Goal: Task Accomplishment & Management: Complete application form

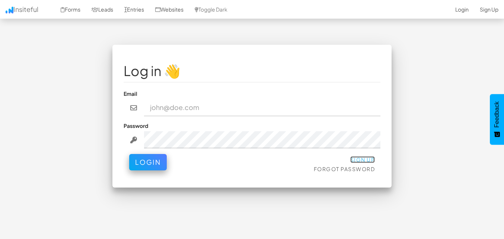
click at [361, 158] on link "Sign Up" at bounding box center [363, 159] width 25 height 7
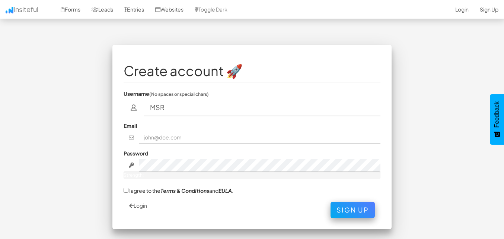
type input "MSR"
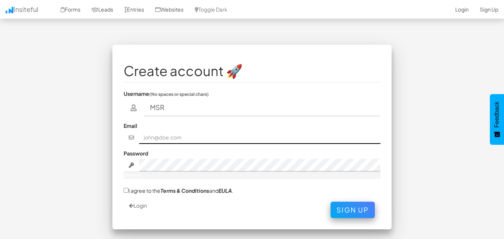
click at [152, 140] on input "text" at bounding box center [260, 137] width 242 height 13
type input "southindiaproperty@gmail.com"
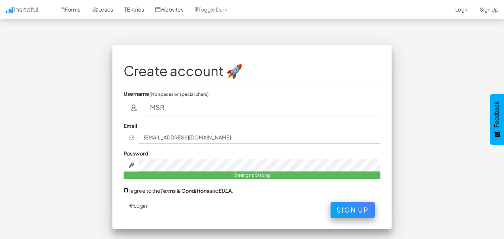
click at [127, 191] on input "I agree to the Terms & Conditions and EULA ." at bounding box center [126, 190] width 5 height 5
checkbox input "true"
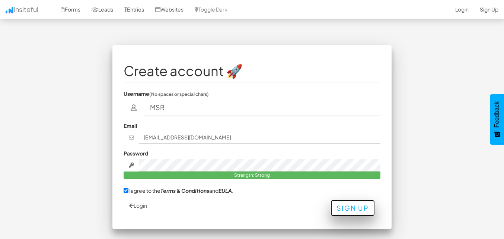
click at [353, 211] on button "Sign Up" at bounding box center [353, 208] width 44 height 16
